Goal: Task Accomplishment & Management: Manage account settings

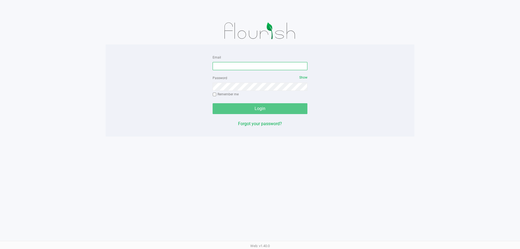
click at [242, 69] on input "Email" at bounding box center [260, 66] width 95 height 8
click at [255, 65] on input "Email" at bounding box center [260, 66] width 95 height 8
type input "[EMAIL_ADDRESS][DOMAIN_NAME]"
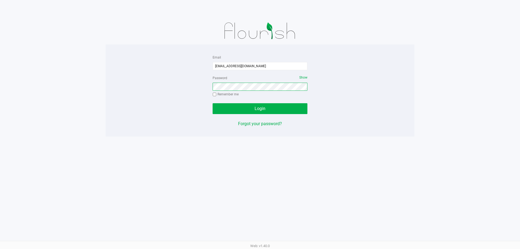
click at [213, 103] on button "Login" at bounding box center [260, 108] width 95 height 11
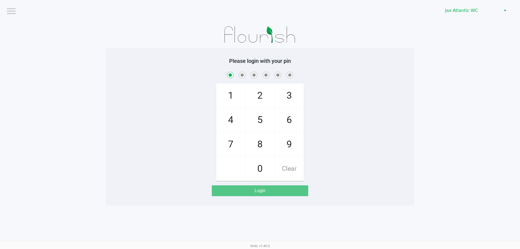
checkbox input "true"
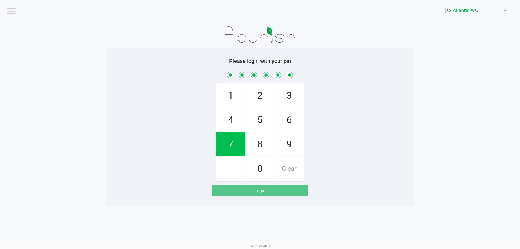
checkbox input "true"
